Goal: Task Accomplishment & Management: Use online tool/utility

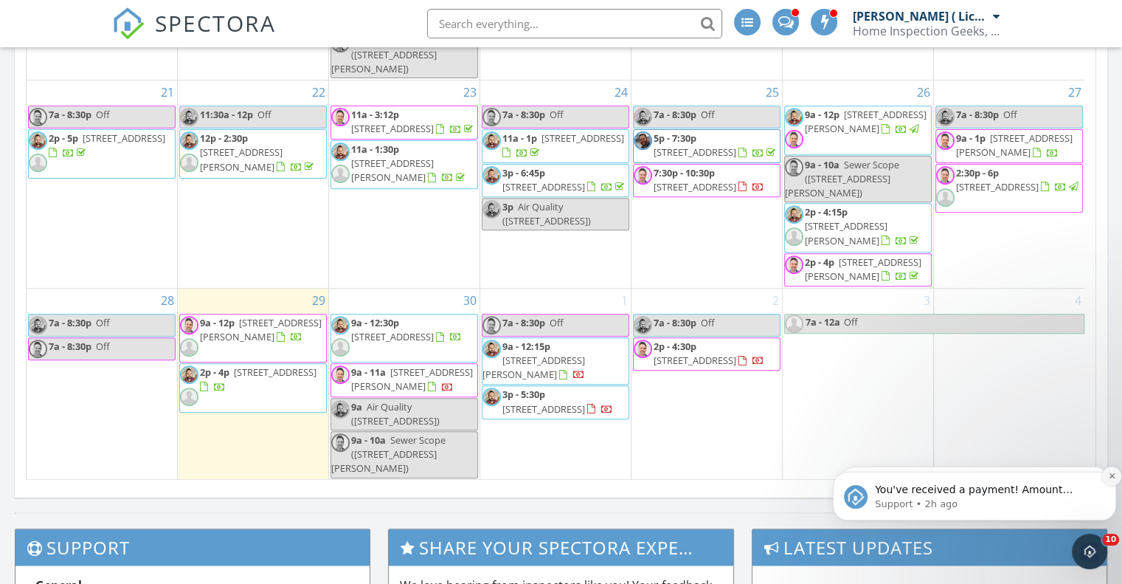
click at [1111, 477] on icon "Dismiss notification" at bounding box center [1112, 475] width 8 height 8
click at [1108, 477] on icon "Dismiss notification" at bounding box center [1112, 475] width 8 height 8
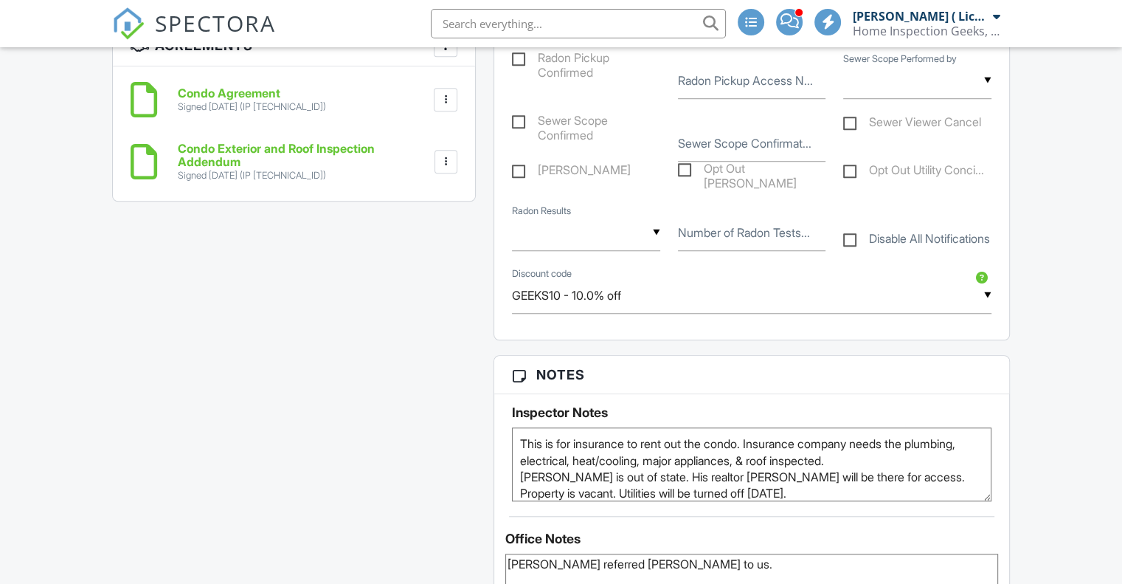
click at [660, 481] on textarea "This is for insurance to rent out the condo. Insurance company needs the plumbi…" at bounding box center [752, 464] width 480 height 74
click at [649, 481] on textarea "This is for insurance to rent out the condo. Insurance company needs the plumbi…" at bounding box center [752, 464] width 480 height 74
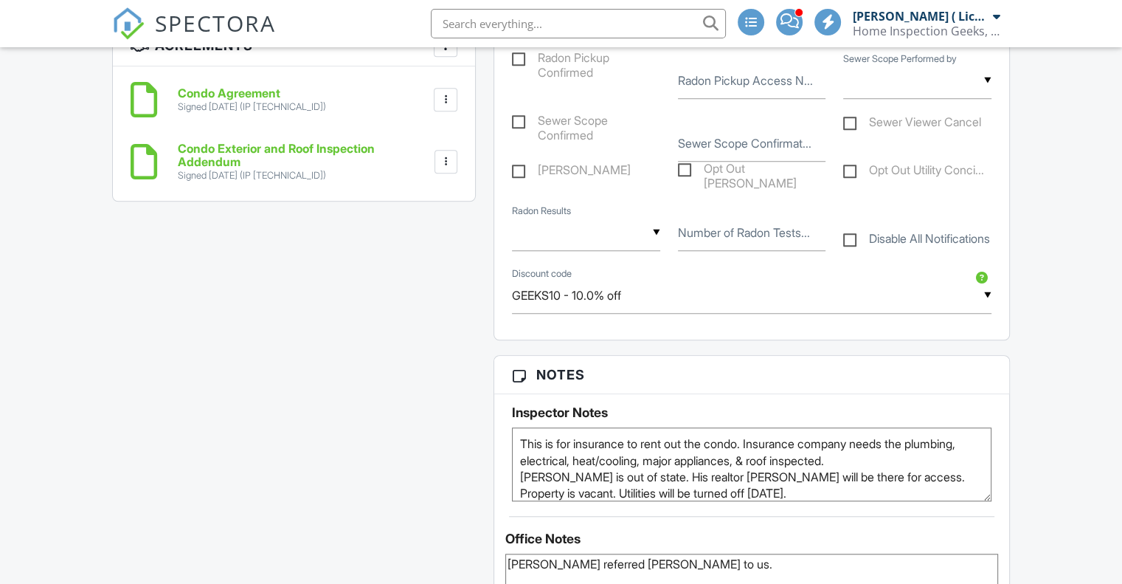
scroll to position [24, 0]
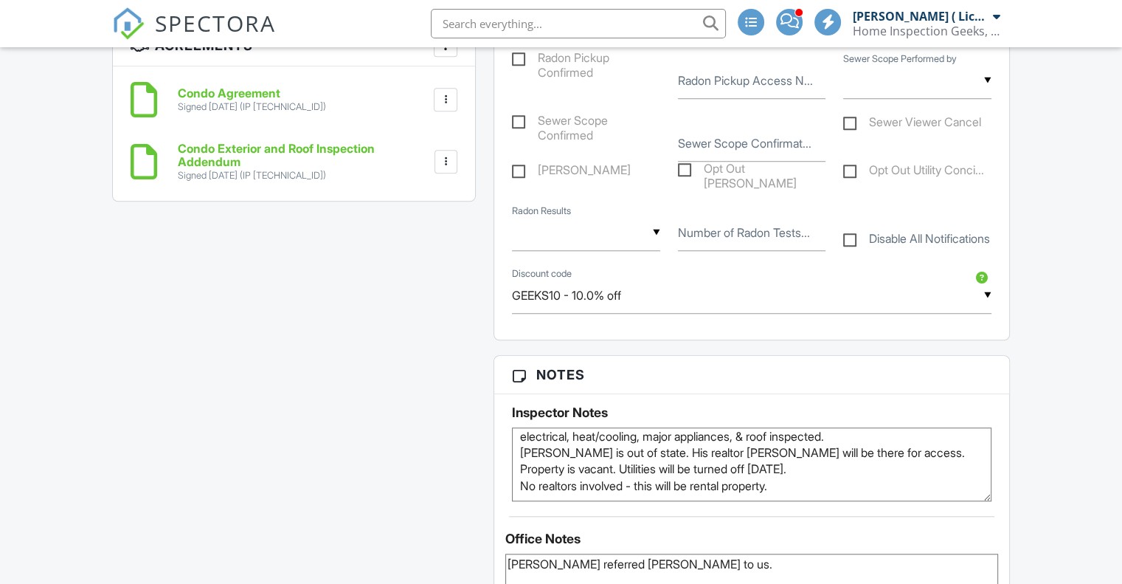
click at [826, 483] on textarea "This is for insurance to rent out the condo. Insurance company needs the plumbi…" at bounding box center [752, 464] width 480 height 74
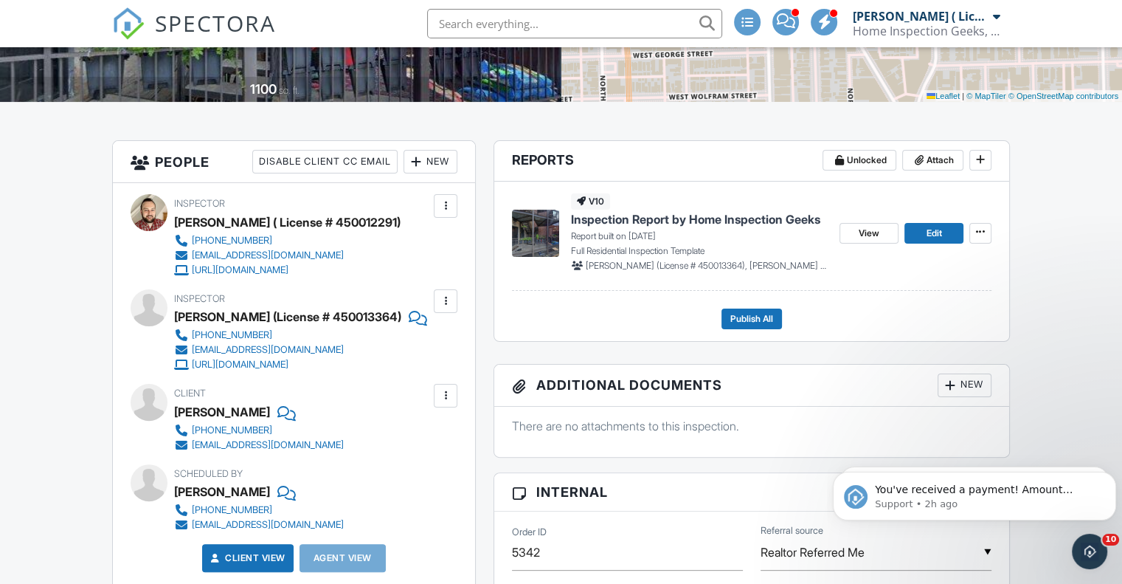
scroll to position [366, 0]
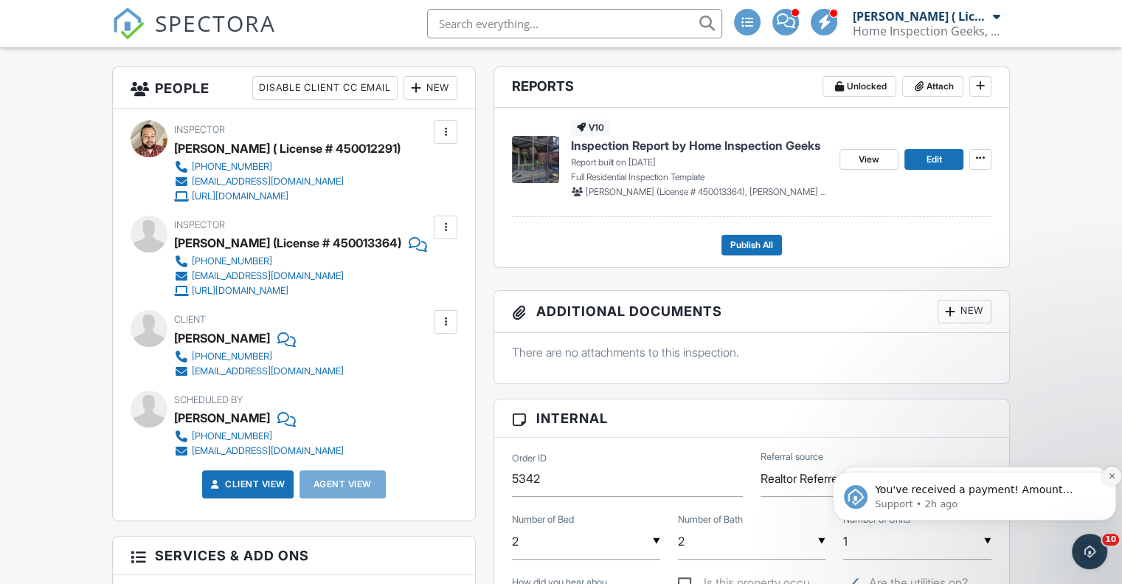
click at [1109, 481] on button "Dismiss notification" at bounding box center [1111, 475] width 19 height 19
click at [1109, 480] on icon "Dismiss notification" at bounding box center [1112, 475] width 8 height 8
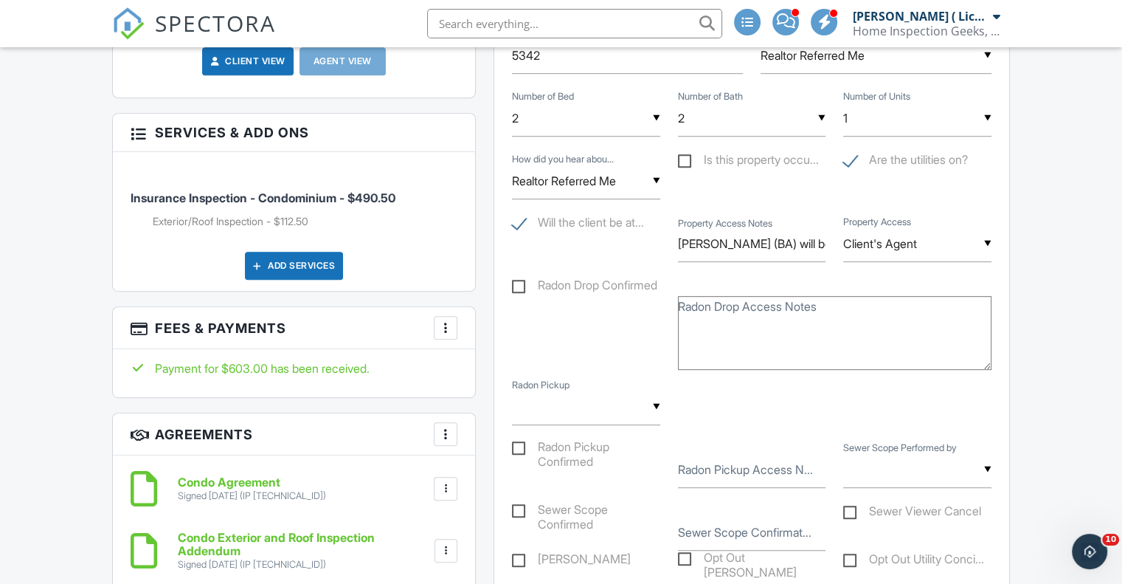
scroll to position [738, 0]
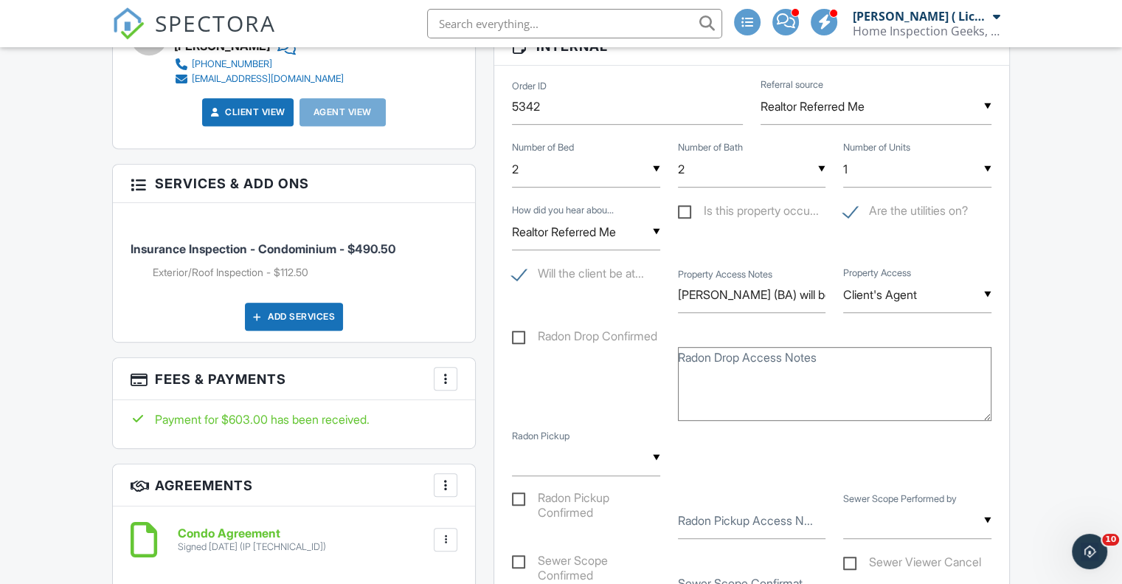
click at [443, 378] on div at bounding box center [445, 378] width 15 height 15
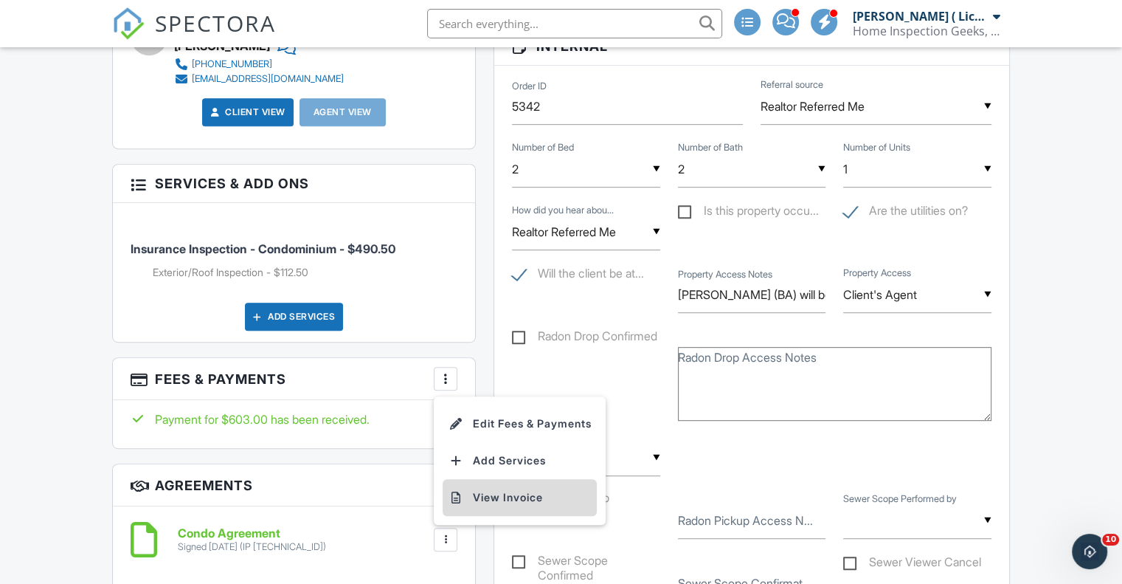
click at [520, 494] on li "View Invoice" at bounding box center [520, 497] width 154 height 37
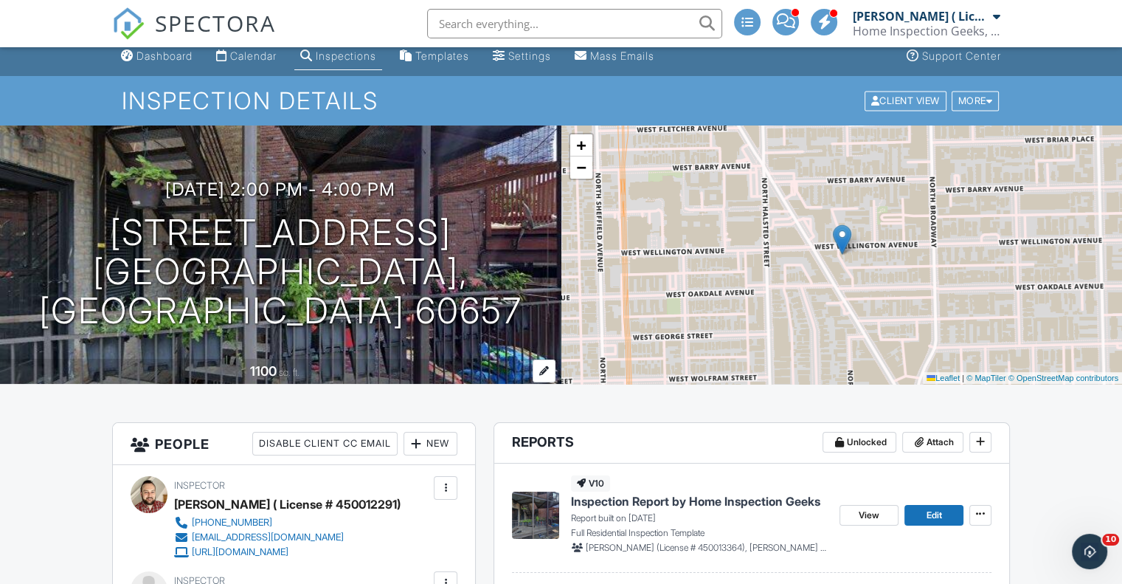
scroll to position [0, 0]
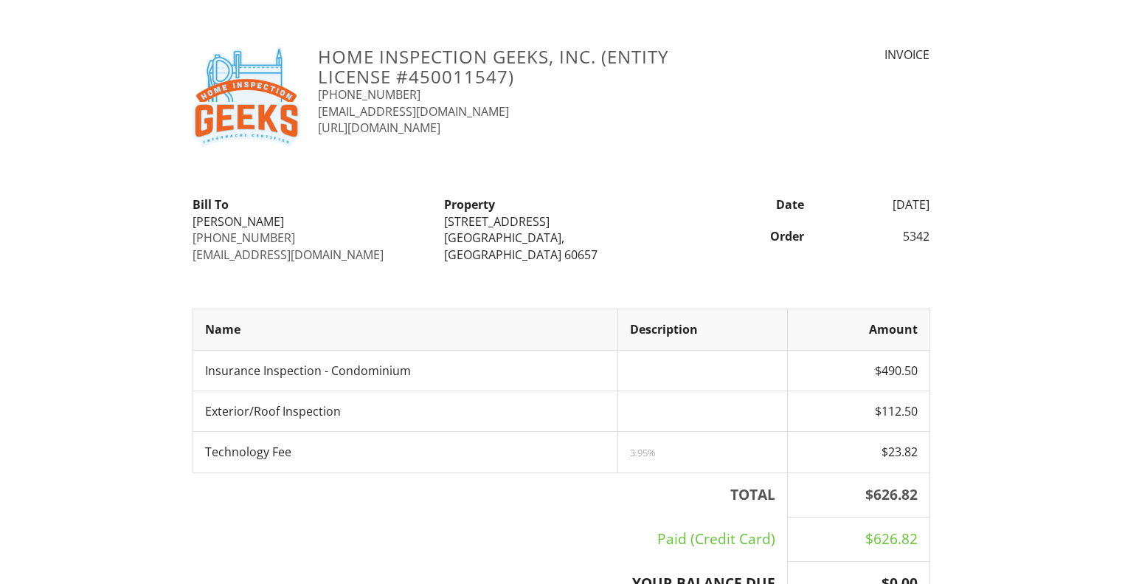
click at [397, 362] on span "Insurance Inspection - Condominium" at bounding box center [308, 370] width 206 height 16
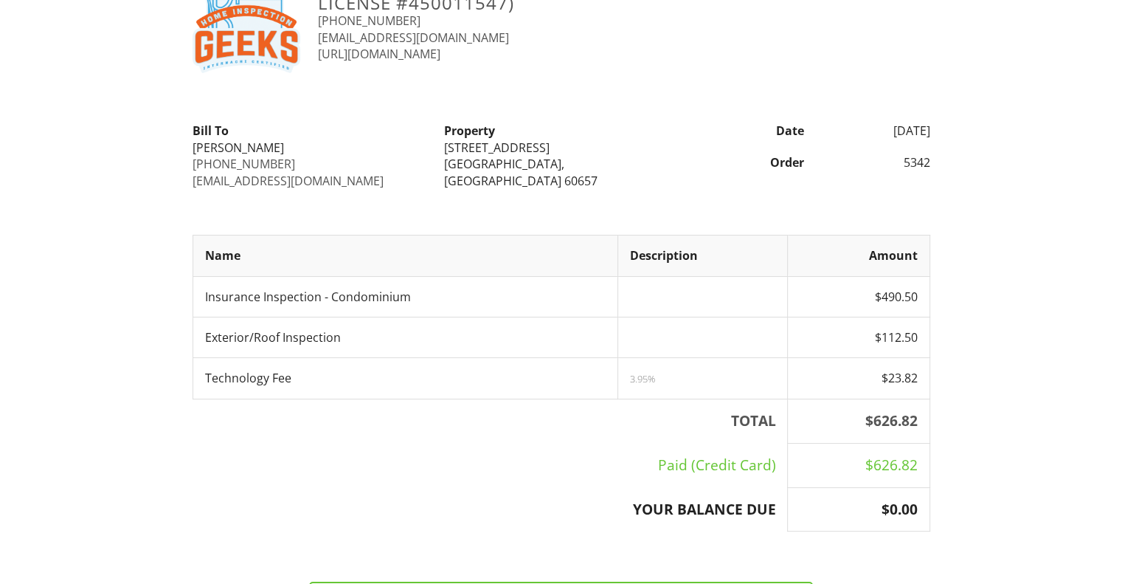
click at [301, 336] on span "Exterior/Roof Inspection" at bounding box center [273, 337] width 136 height 16
click at [308, 367] on td "Technology Fee" at bounding box center [405, 378] width 425 height 41
